Goal: Task Accomplishment & Management: Complete application form

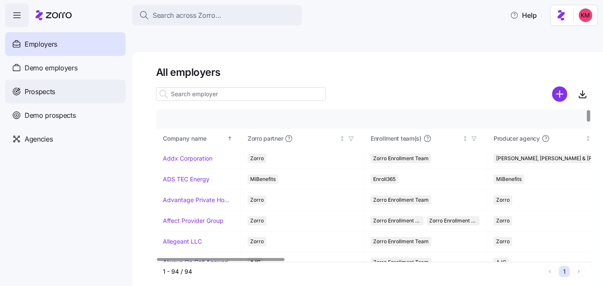
click at [57, 97] on div "Prospects" at bounding box center [65, 92] width 121 height 24
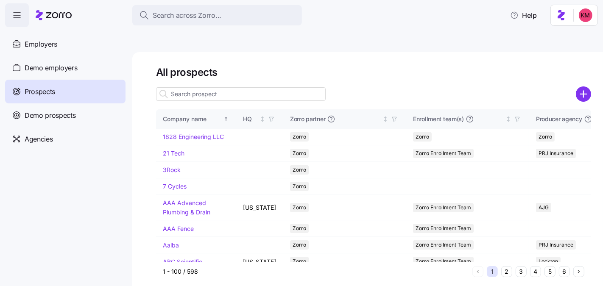
click at [576, 86] on div at bounding box center [373, 94] width 435 height 17
click at [581, 87] on circle "add icon" at bounding box center [584, 94] width 14 height 14
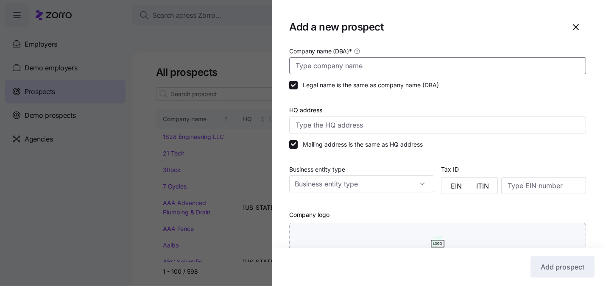
click at [347, 69] on input "Company name (DBA) *" at bounding box center [437, 65] width 297 height 17
paste input "Embark Veterinary"
type input "Embark Veterinary"
click at [447, 97] on div at bounding box center [437, 100] width 297 height 8
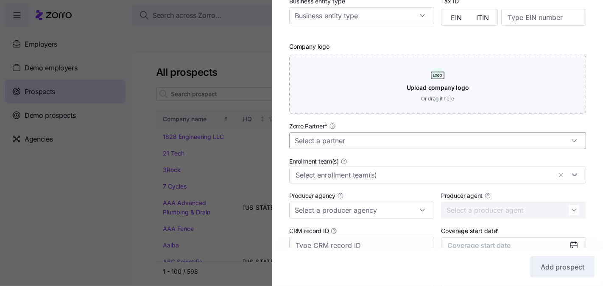
scroll to position [177, 0]
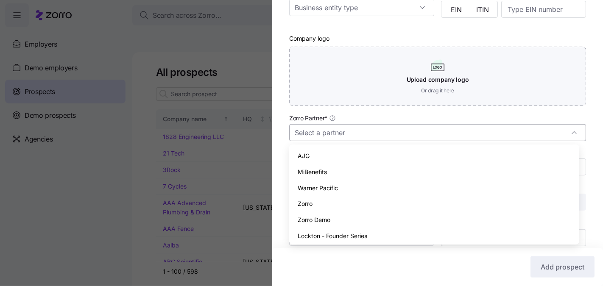
click at [388, 129] on input "Zorro Partner *" at bounding box center [437, 132] width 297 height 17
click at [346, 209] on div "Zorro" at bounding box center [434, 204] width 283 height 16
type input "Zorro"
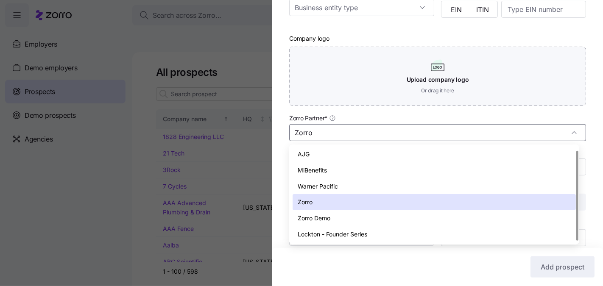
scroll to position [3, 0]
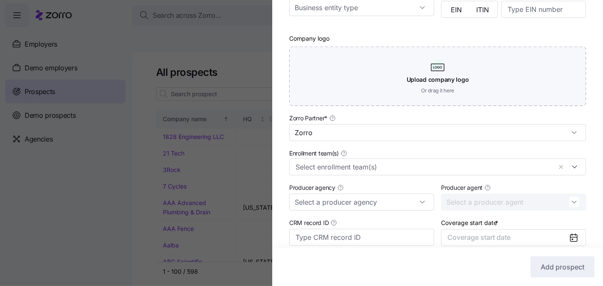
click at [450, 268] on div "Add prospect" at bounding box center [438, 267] width 314 height 21
click at [486, 238] on span "Coverage start date" at bounding box center [479, 237] width 63 height 8
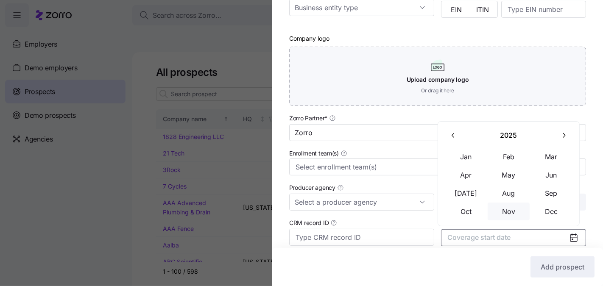
click at [512, 214] on button "Nov" at bounding box center [509, 212] width 42 height 18
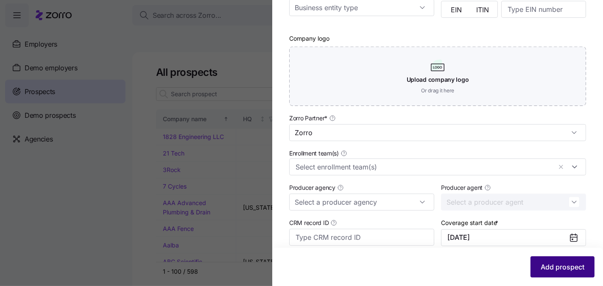
click at [545, 266] on span "Add prospect" at bounding box center [563, 267] width 44 height 10
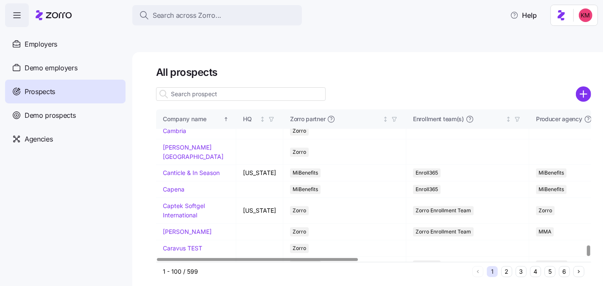
scroll to position [1975, 0]
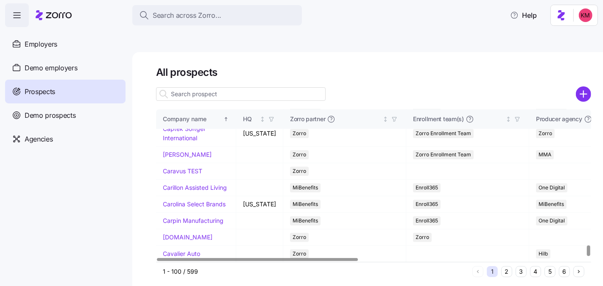
click at [509, 267] on button "2" at bounding box center [507, 272] width 11 height 11
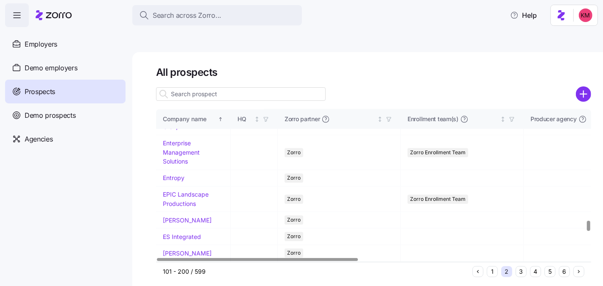
scroll to position [1669, 0]
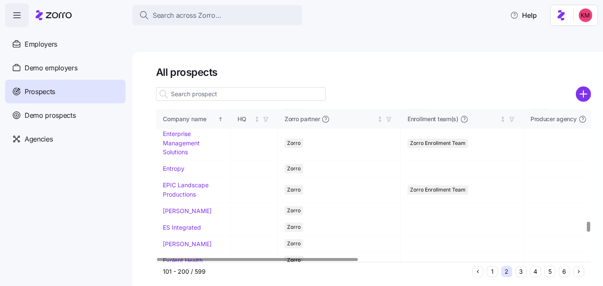
drag, startPoint x: 179, startPoint y: 176, endPoint x: 260, endPoint y: 198, distance: 83.5
click at [179, 79] on link "Embark Veterinary" at bounding box center [188, 75] width 51 height 7
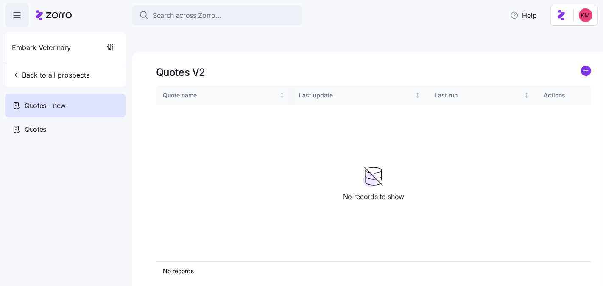
click at [592, 66] on icon "add icon" at bounding box center [586, 71] width 10 height 10
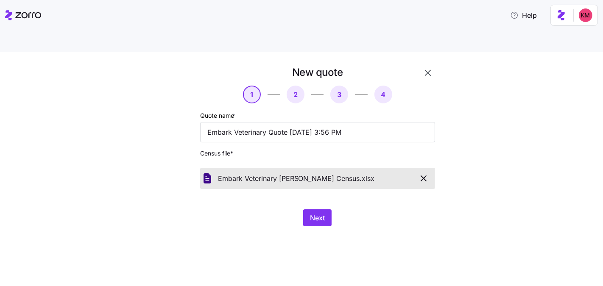
drag, startPoint x: 410, startPoint y: 216, endPoint x: 363, endPoint y: 211, distance: 47.8
click at [410, 216] on div "New quote 1 2 3 4 Quote name * Embark Veterinary Quote 09/01/2025 3:56 PM Censu…" at bounding box center [307, 151] width 297 height 171
click at [337, 210] on div "Next" at bounding box center [317, 218] width 235 height 17
click at [328, 210] on button "Next" at bounding box center [317, 218] width 28 height 17
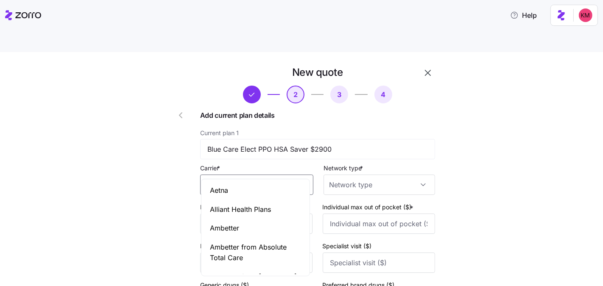
click at [262, 175] on input "Carrier *" at bounding box center [256, 185] width 113 height 20
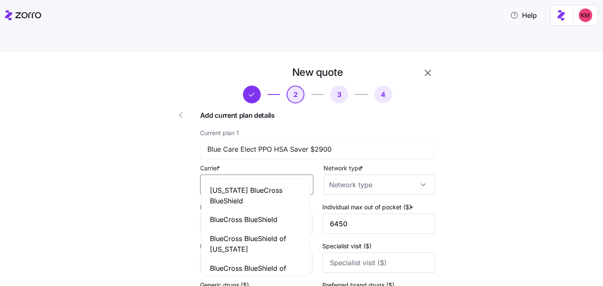
type input "BlueCross BlueShield"
type input "2900"
type input "6450"
type input "0"
type input "10"
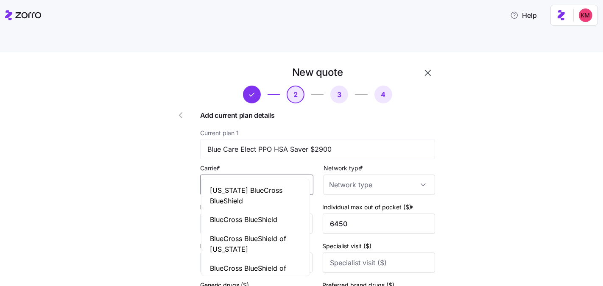
type input "25"
type input "45"
type input "BlueCross BlueShield"
type input "1000"
type input "5450"
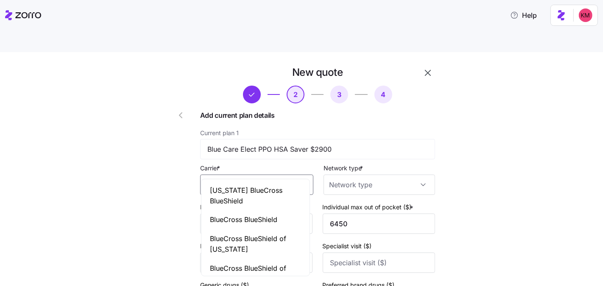
type input "0"
type input "15"
type input "30"
type input "50"
type input "PPO"
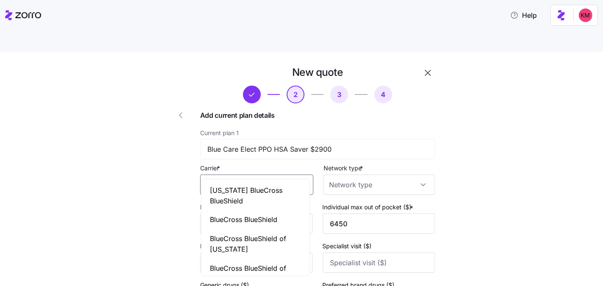
type input "PPO"
type input "HMO"
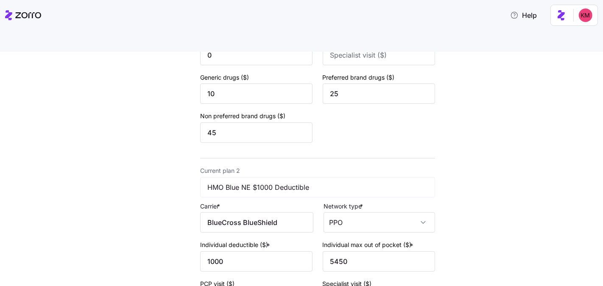
scroll to position [334, 0]
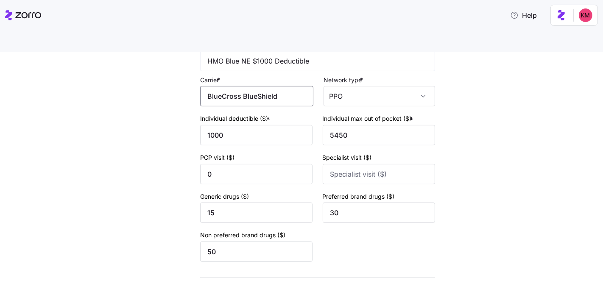
click at [255, 86] on input "BlueCross BlueShield" at bounding box center [256, 96] width 113 height 20
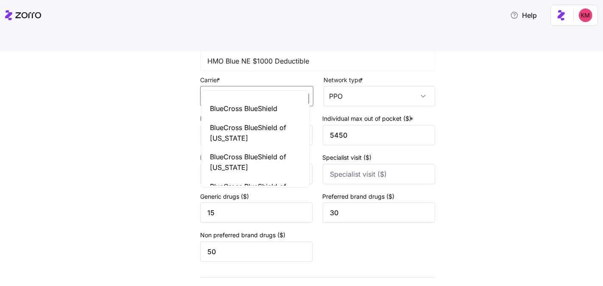
scroll to position [37, 0]
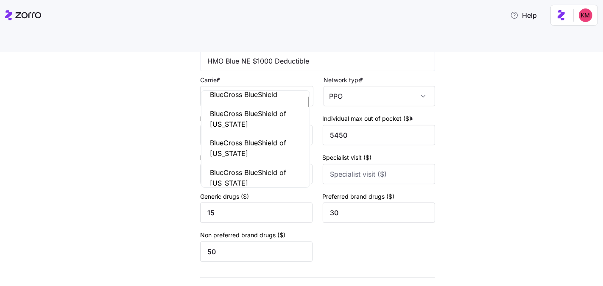
click at [259, 91] on body "Help New quote 2 3 4 Add current plan details Current plan 1 Blue Care Elect PP…" at bounding box center [301, 183] width 603 height 367
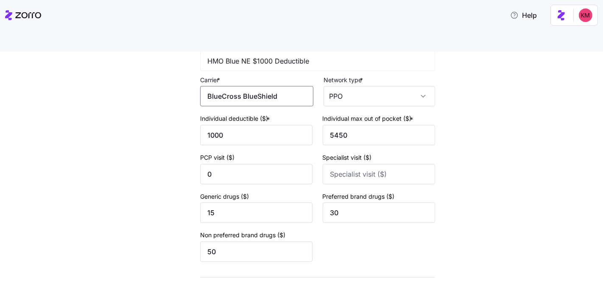
click at [255, 86] on input "BlueCross BlueShield" at bounding box center [256, 96] width 113 height 20
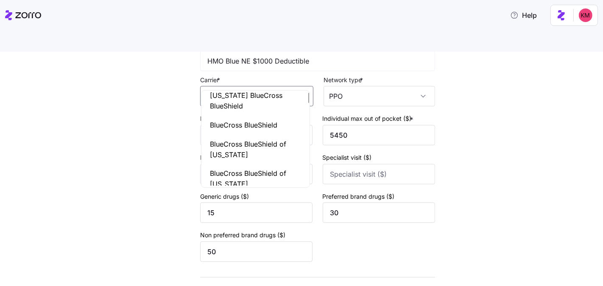
scroll to position [0, 0]
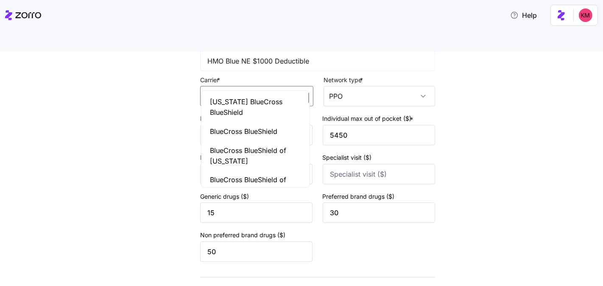
click at [252, 129] on span "BlueCross BlueShield" at bounding box center [243, 131] width 67 height 11
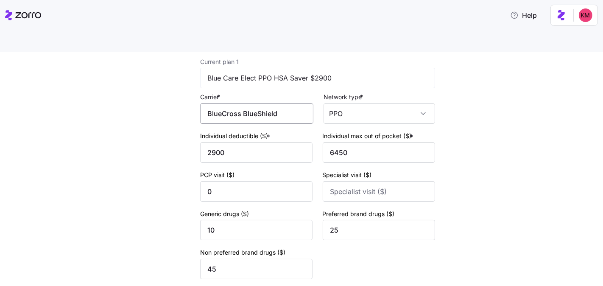
scroll to position [71, 0]
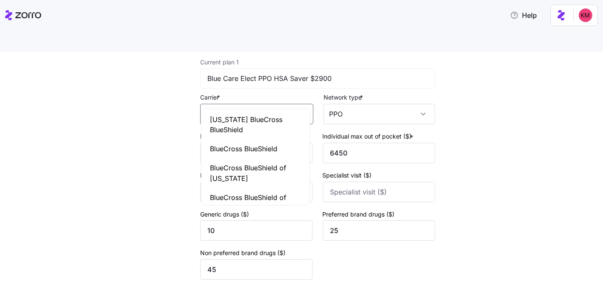
click at [244, 104] on input "BlueCross BlueShield" at bounding box center [256, 114] width 113 height 20
click at [248, 149] on span "BlueCross BlueShield" at bounding box center [243, 149] width 67 height 11
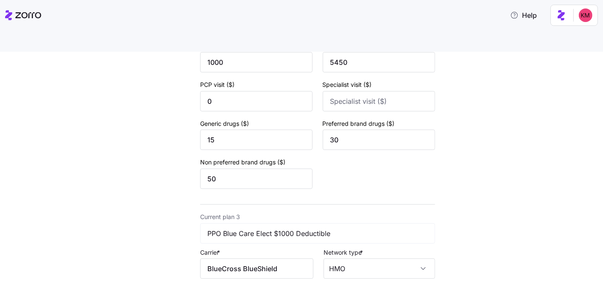
scroll to position [485, 0]
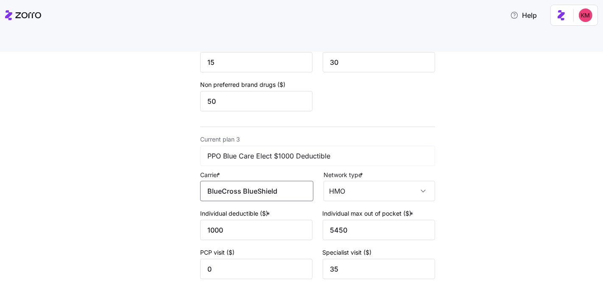
click at [250, 181] on input "BlueCross BlueShield" at bounding box center [256, 191] width 113 height 20
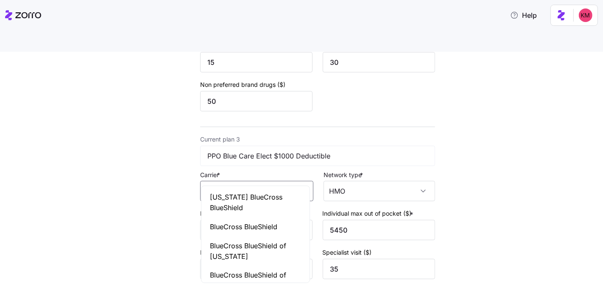
click at [250, 225] on span "BlueCross BlueShield" at bounding box center [243, 227] width 67 height 11
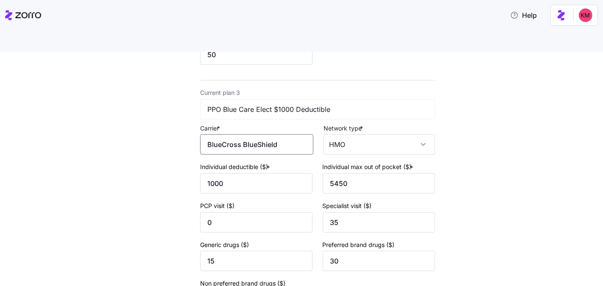
scroll to position [620, 0]
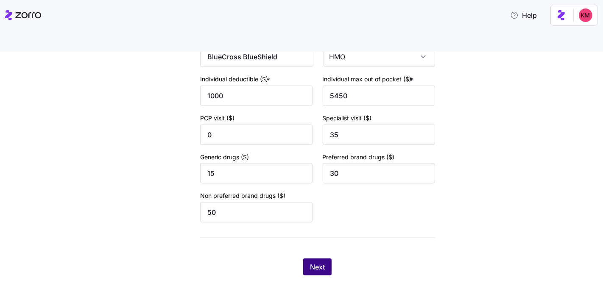
click at [315, 262] on span "Next" at bounding box center [317, 267] width 15 height 10
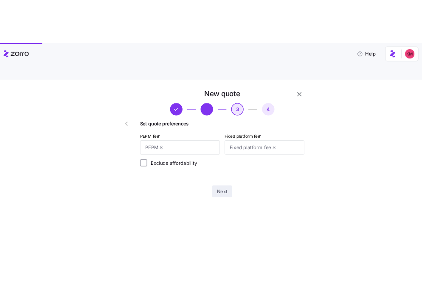
scroll to position [0, 0]
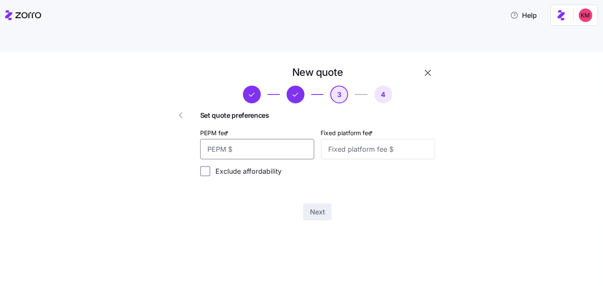
click at [261, 139] on input "PEPM fee *" at bounding box center [257, 149] width 114 height 20
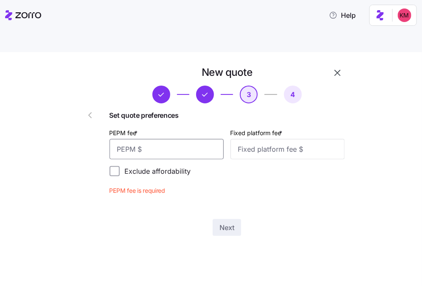
click at [171, 139] on input "PEPM fee *" at bounding box center [166, 149] width 114 height 20
type input "50"
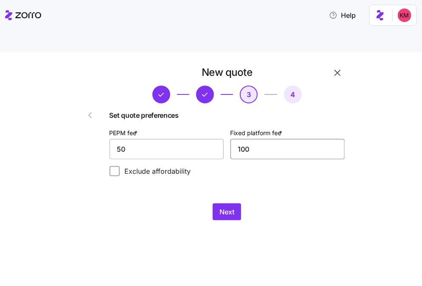
type input "100"
click at [236, 204] on button "Next" at bounding box center [227, 212] width 28 height 17
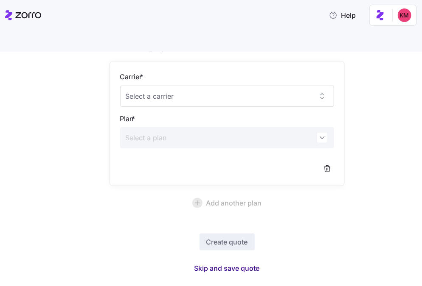
click at [233, 264] on span "Skip and save quote" at bounding box center [226, 269] width 65 height 10
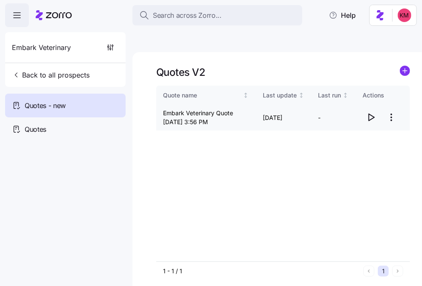
click at [373, 112] on icon "button" at bounding box center [371, 117] width 10 height 10
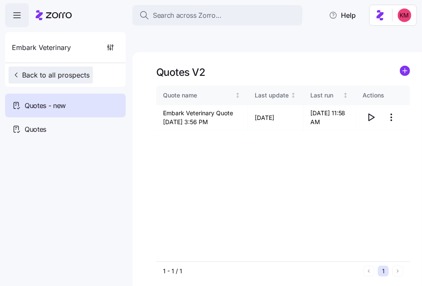
click at [46, 75] on span "Back to all prospects" at bounding box center [51, 75] width 78 height 10
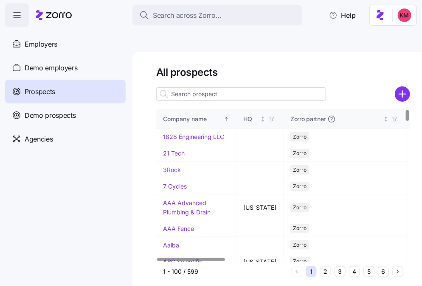
click at [395, 87] on icon "add icon" at bounding box center [402, 94] width 15 height 15
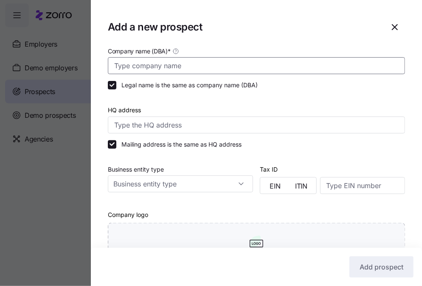
click at [193, 64] on input "Company name (DBA) *" at bounding box center [256, 65] width 297 height 17
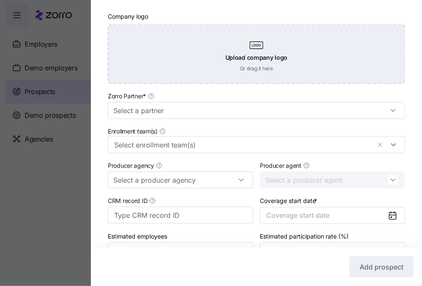
scroll to position [224, 0]
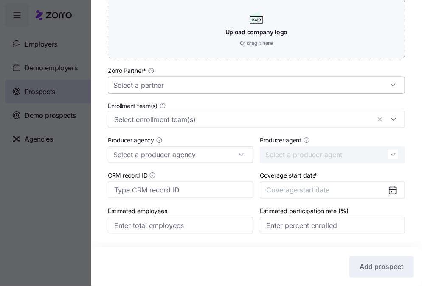
type input "JCS"
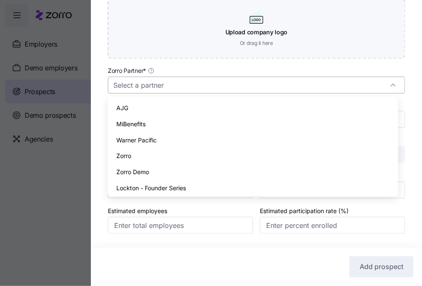
click at [191, 84] on input "Zorro Partner *" at bounding box center [256, 85] width 297 height 17
click at [154, 157] on div "Zorro" at bounding box center [252, 156] width 283 height 16
type input "Zorro"
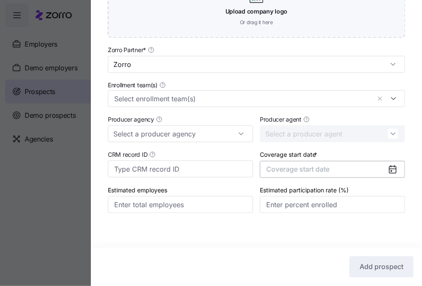
scroll to position [247, 0]
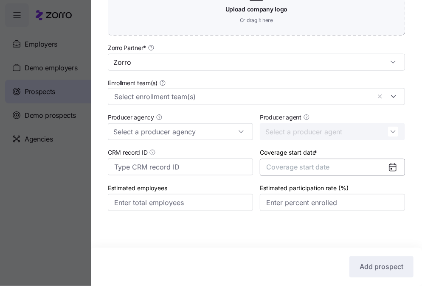
click at [300, 162] on button "Coverage start date" at bounding box center [332, 167] width 145 height 17
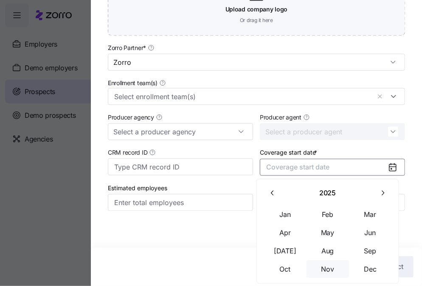
click at [331, 268] on button "Nov" at bounding box center [327, 270] width 42 height 18
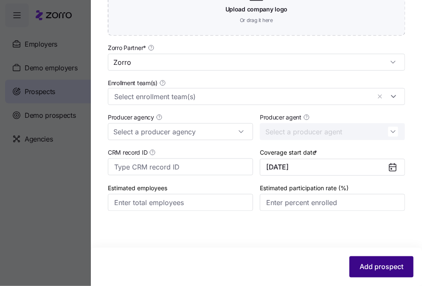
click at [359, 263] on span "Add prospect" at bounding box center [381, 267] width 44 height 10
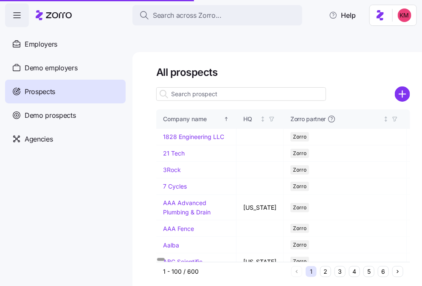
click at [197, 87] on input at bounding box center [241, 94] width 170 height 14
click at [196, 87] on input at bounding box center [241, 94] width 170 height 14
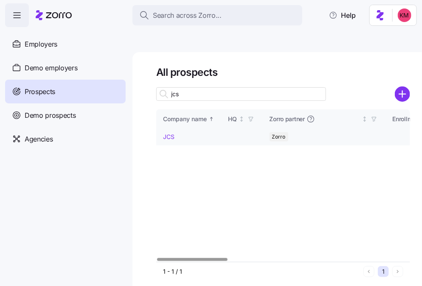
type input "jcs"
click at [168, 133] on link "JCS" at bounding box center [168, 136] width 11 height 7
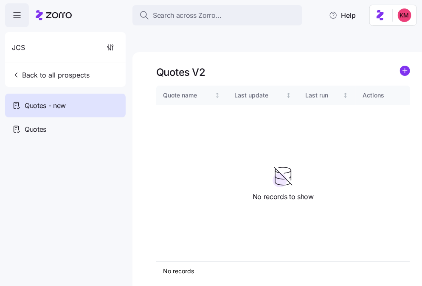
click at [405, 52] on div "Quotes V2 Quote name Last update Last run Actions No records 1 No records to sh…" at bounding box center [276, 179] width 289 height 254
click at [406, 66] on circle "add icon" at bounding box center [404, 70] width 9 height 9
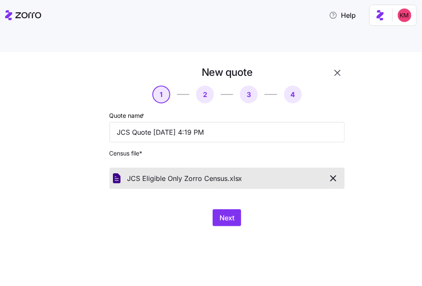
click at [297, 230] on div "New quote 1 2 3 4 Quote name * JCS Quote 09/01/2025 4:19 PM Census file * JCS E…" at bounding box center [211, 179] width 422 height 254
click at [225, 210] on button "Next" at bounding box center [227, 218] width 28 height 17
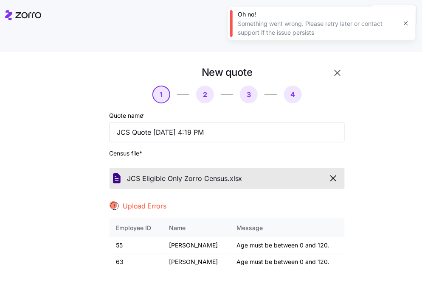
click at [328, 174] on icon "button" at bounding box center [333, 179] width 10 height 10
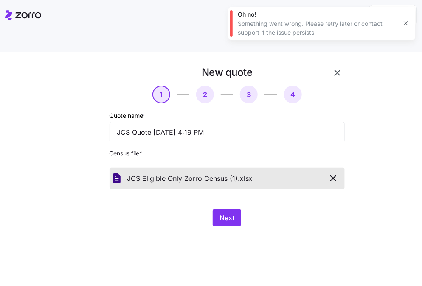
click at [338, 248] on div "New quote 1 2 3 4 Quote name * JCS Quote 09/01/2025 4:19 PM Census file * JCS E…" at bounding box center [211, 179] width 422 height 254
click at [227, 213] on span "Next" at bounding box center [226, 218] width 15 height 10
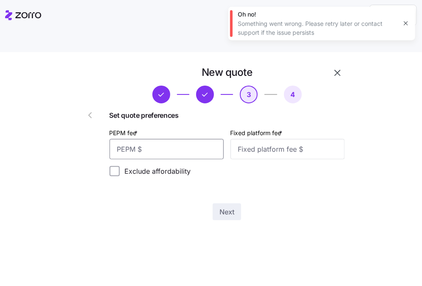
click at [176, 139] on input "PEPM fee *" at bounding box center [166, 149] width 114 height 20
type input "30"
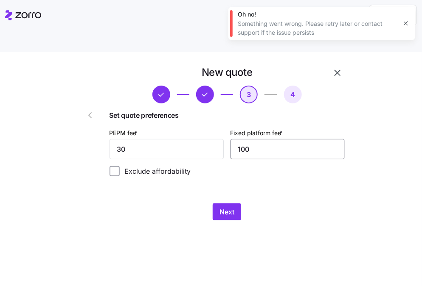
click at [286, 139] on input "100" at bounding box center [287, 149] width 114 height 20
type input "1000"
click at [233, 207] on span "Next" at bounding box center [226, 212] width 15 height 10
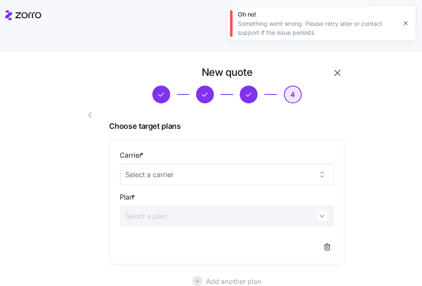
click at [85, 110] on icon "button" at bounding box center [90, 115] width 10 height 10
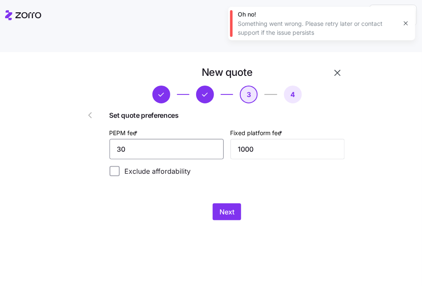
click at [165, 139] on input "30" at bounding box center [166, 149] width 114 height 20
type input "25"
click at [258, 204] on div "Next" at bounding box center [226, 212] width 235 height 17
click at [229, 207] on span "Next" at bounding box center [226, 212] width 15 height 10
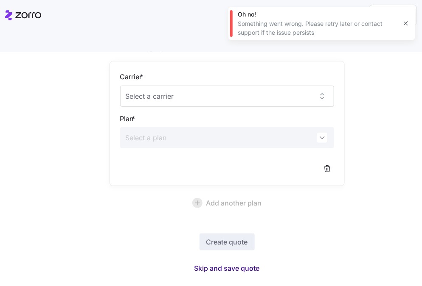
click at [216, 264] on span "Skip and save quote" at bounding box center [226, 269] width 65 height 10
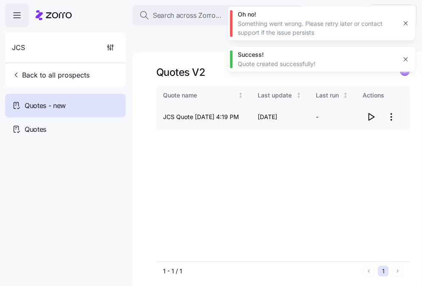
click at [366, 112] on icon "button" at bounding box center [371, 117] width 10 height 10
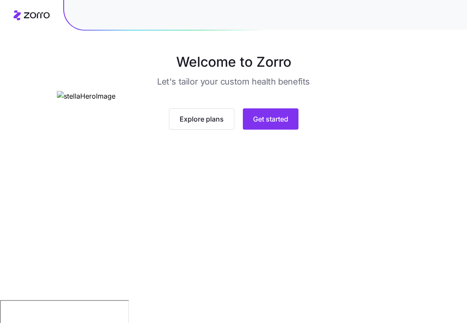
scroll to position [44, 0]
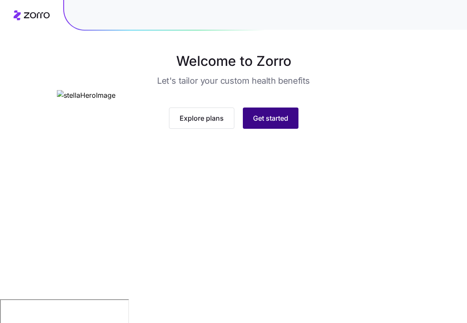
click at [262, 123] on span "Get started" at bounding box center [270, 118] width 35 height 10
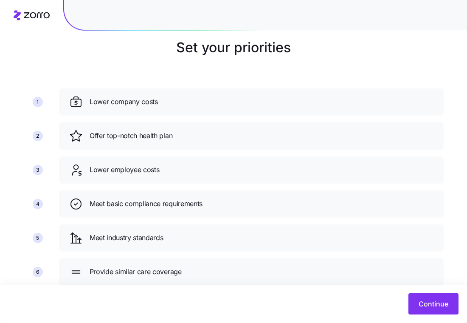
scroll to position [61, 0]
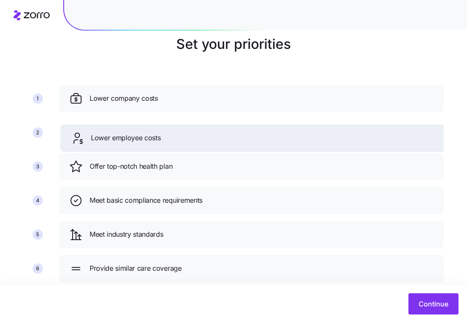
drag, startPoint x: 73, startPoint y: 152, endPoint x: 74, endPoint y: 123, distance: 28.5
click at [74, 131] on icon at bounding box center [77, 138] width 14 height 14
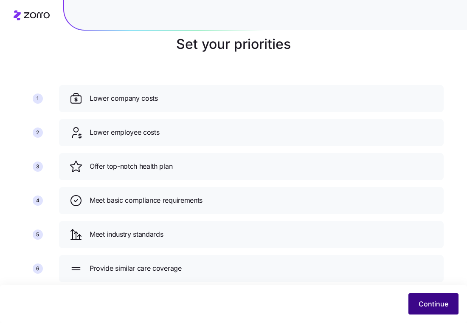
click at [445, 300] on span "Continue" at bounding box center [433, 303] width 30 height 10
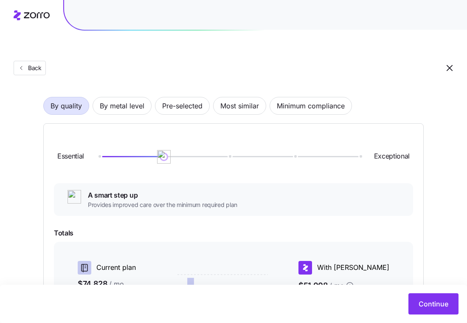
scroll to position [54, 0]
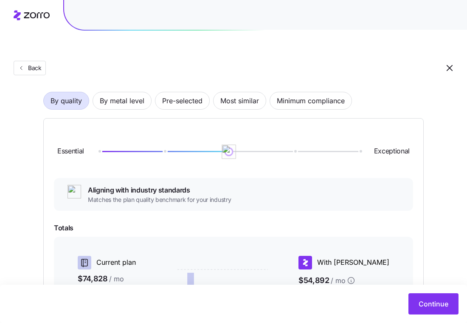
drag, startPoint x: 167, startPoint y: 128, endPoint x: 243, endPoint y: 129, distance: 75.5
click at [243, 149] on div at bounding box center [228, 151] width 261 height 5
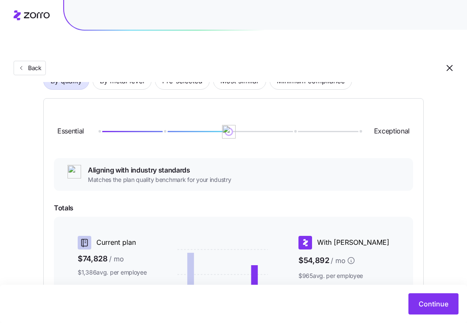
scroll to position [208, 0]
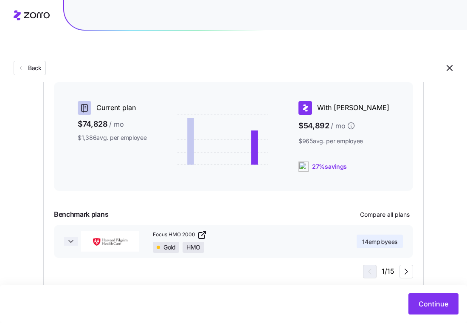
click at [73, 237] on icon "button" at bounding box center [71, 241] width 8 height 8
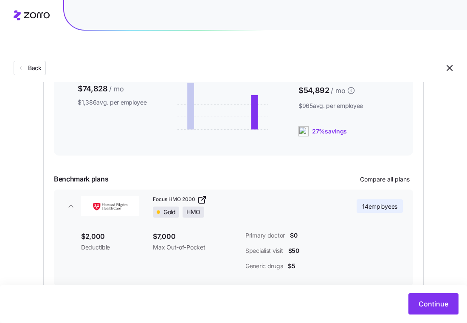
scroll to position [272, 0]
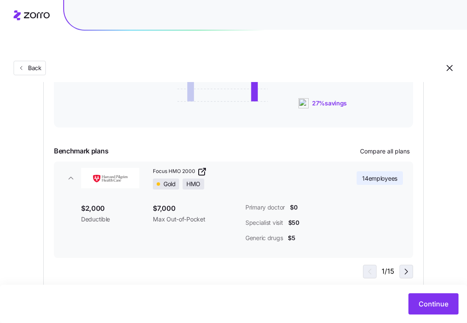
click at [405, 266] on icon "button" at bounding box center [406, 271] width 10 height 10
click at [364, 266] on icon "button" at bounding box center [368, 271] width 10 height 10
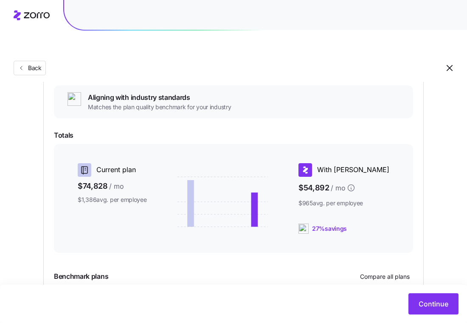
scroll to position [0, 0]
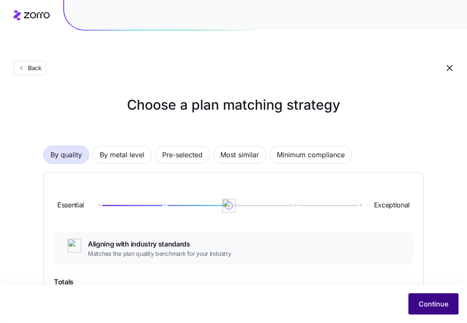
click at [421, 295] on button "Continue" at bounding box center [433, 303] width 50 height 21
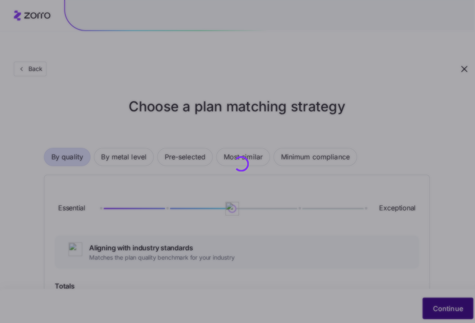
click at [430, 305] on div "Back Choose a plan matching strategy By quality By metal level Pre-selected Mos…" at bounding box center [233, 317] width 467 height 595
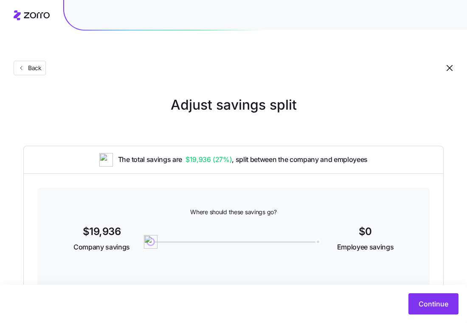
scroll to position [15, 0]
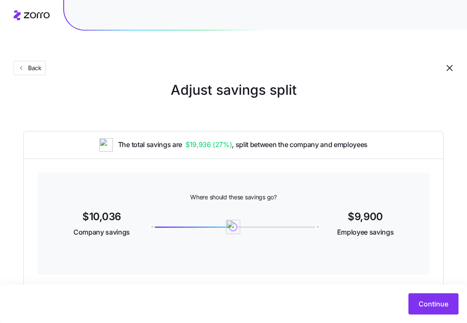
drag, startPoint x: 149, startPoint y: 206, endPoint x: 233, endPoint y: 204, distance: 84.1
click at [233, 219] on img at bounding box center [233, 226] width 14 height 14
click at [426, 309] on button "Continue" at bounding box center [433, 303] width 50 height 21
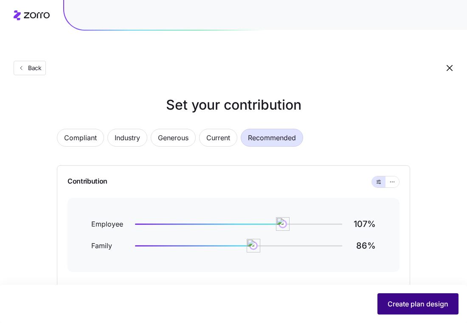
click at [419, 307] on span "Create plan design" at bounding box center [417, 303] width 61 height 10
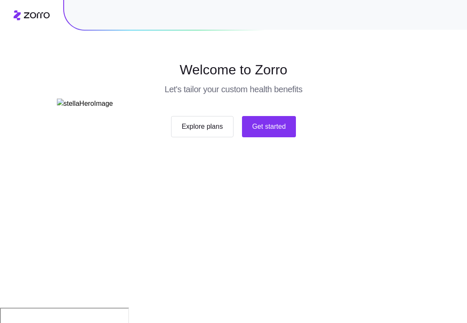
scroll to position [44, 0]
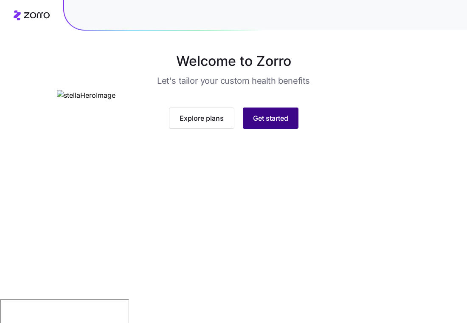
click at [260, 123] on span "Get started" at bounding box center [270, 118] width 35 height 10
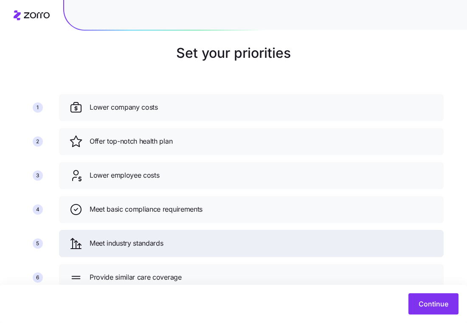
scroll to position [61, 0]
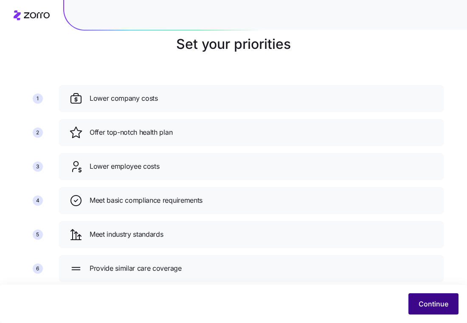
click at [424, 300] on span "Continue" at bounding box center [433, 303] width 30 height 10
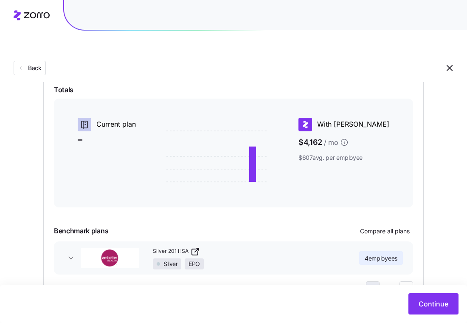
scroll to position [208, 0]
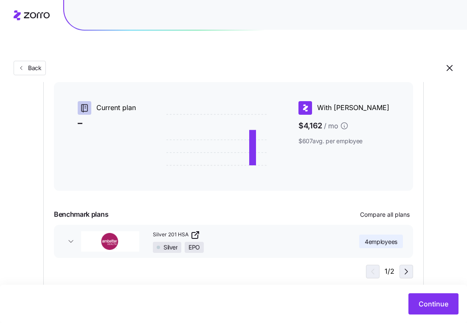
click at [406, 266] on icon "button" at bounding box center [406, 271] width 10 height 10
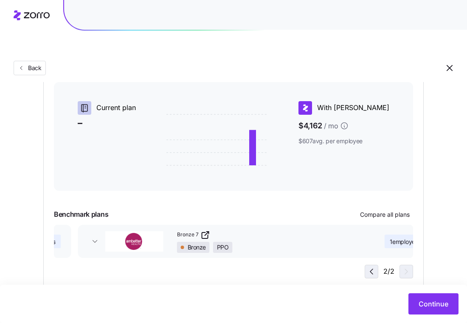
click at [370, 266] on icon "button" at bounding box center [371, 271] width 10 height 10
